Goal: Find specific page/section: Find specific page/section

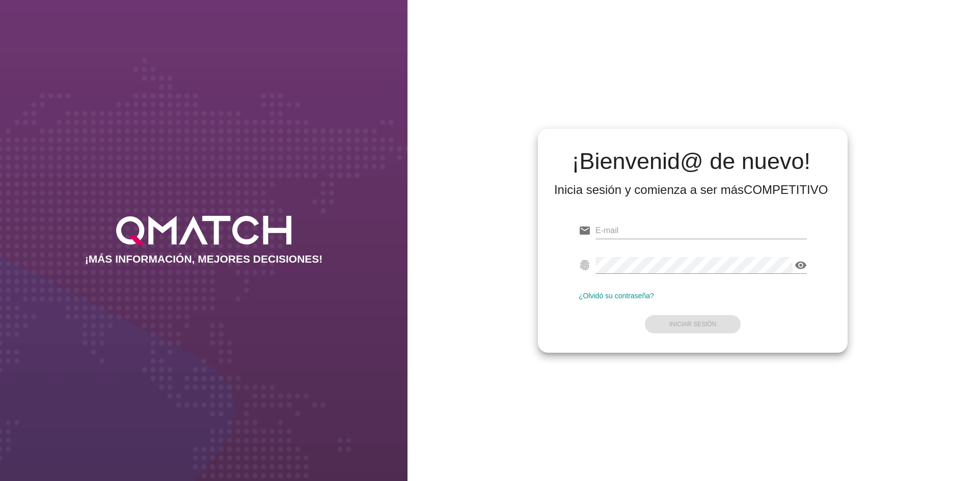
type input "[EMAIL_ADDRESS][DOMAIN_NAME]"
click at [691, 336] on form "email [EMAIL_ADDRESS][DOMAIN_NAME] fingerprint visibility ¿Olvidó su contraseña…" at bounding box center [693, 276] width 228 height 120
click at [693, 326] on strong "Iniciar Sesión" at bounding box center [692, 324] width 47 height 7
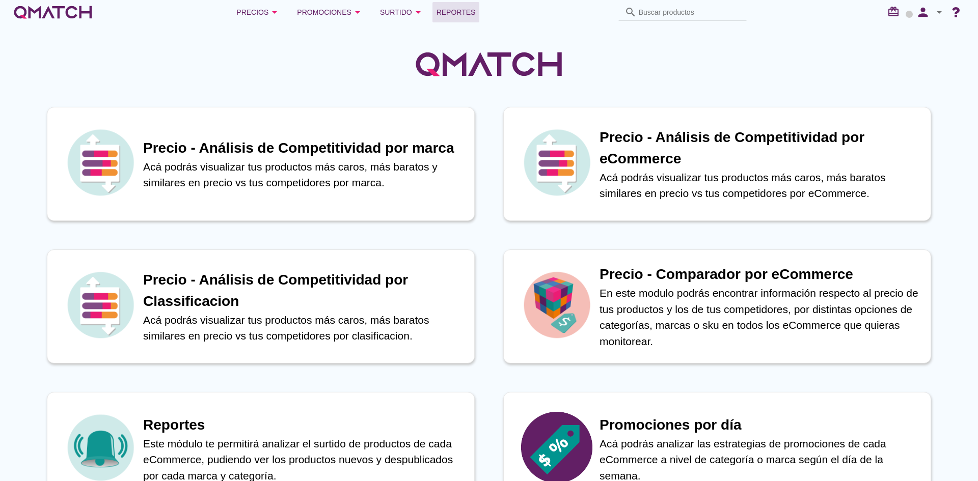
click at [460, 10] on span "Reportes" at bounding box center [455, 12] width 39 height 12
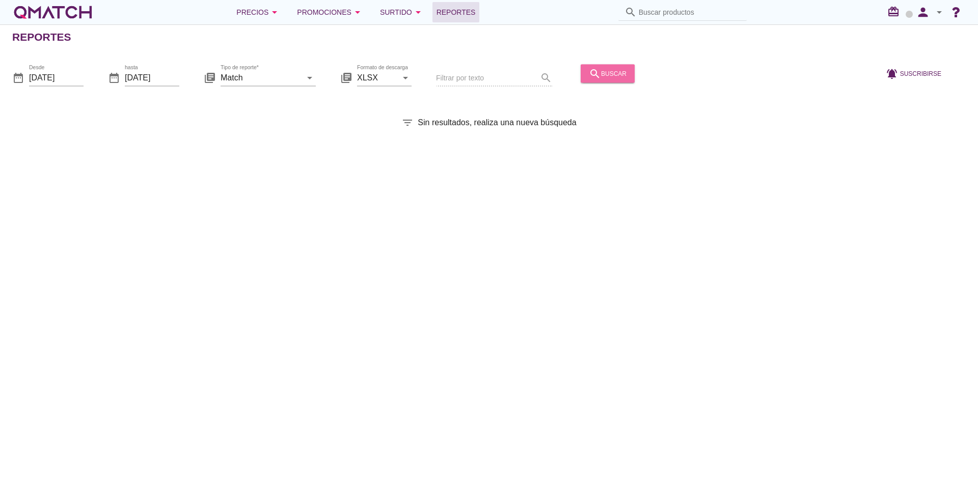
click at [604, 72] on div "search buscar" at bounding box center [608, 73] width 38 height 12
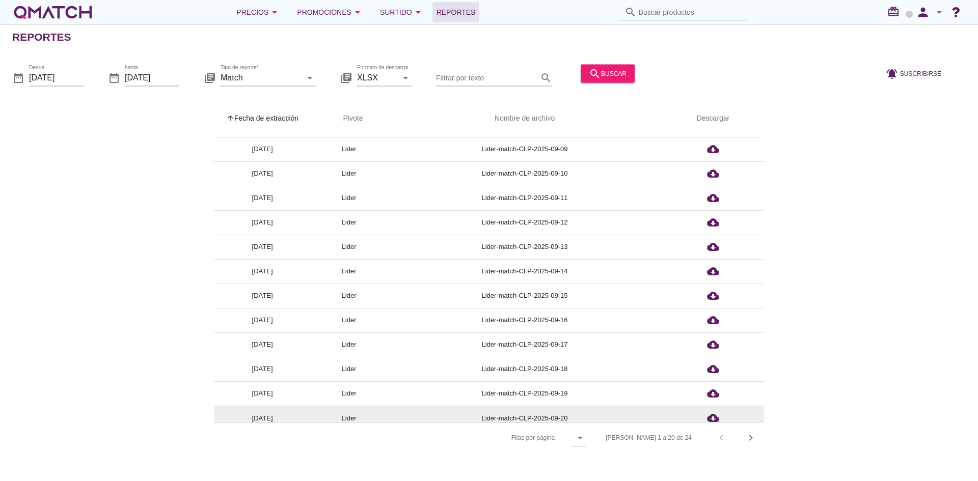
scroll to position [199, 0]
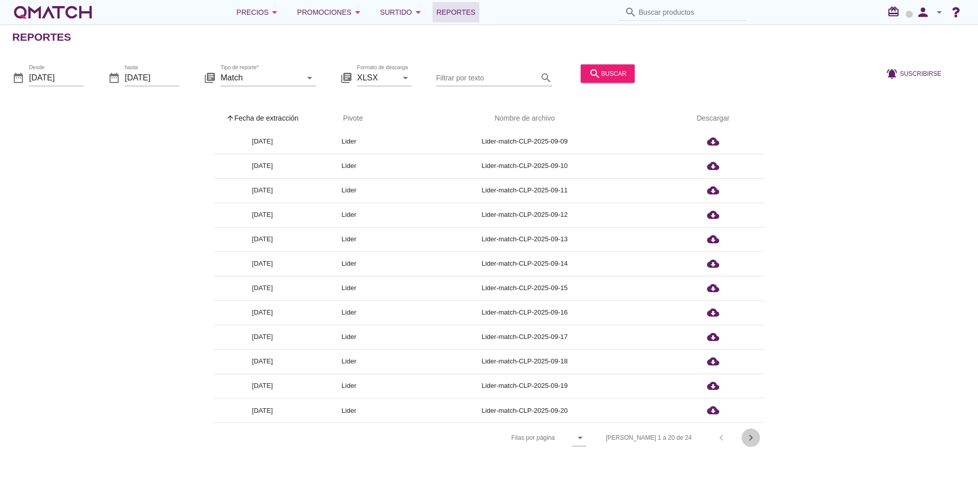
click at [749, 435] on icon "chevron_right" at bounding box center [751, 438] width 12 height 12
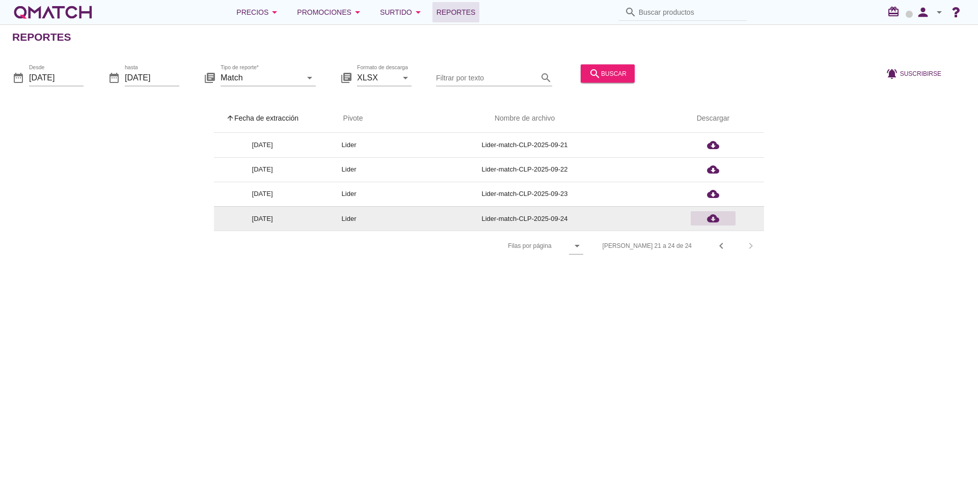
click at [709, 222] on icon "cloud_download" at bounding box center [713, 218] width 12 height 12
